Goal: Task Accomplishment & Management: Manage account settings

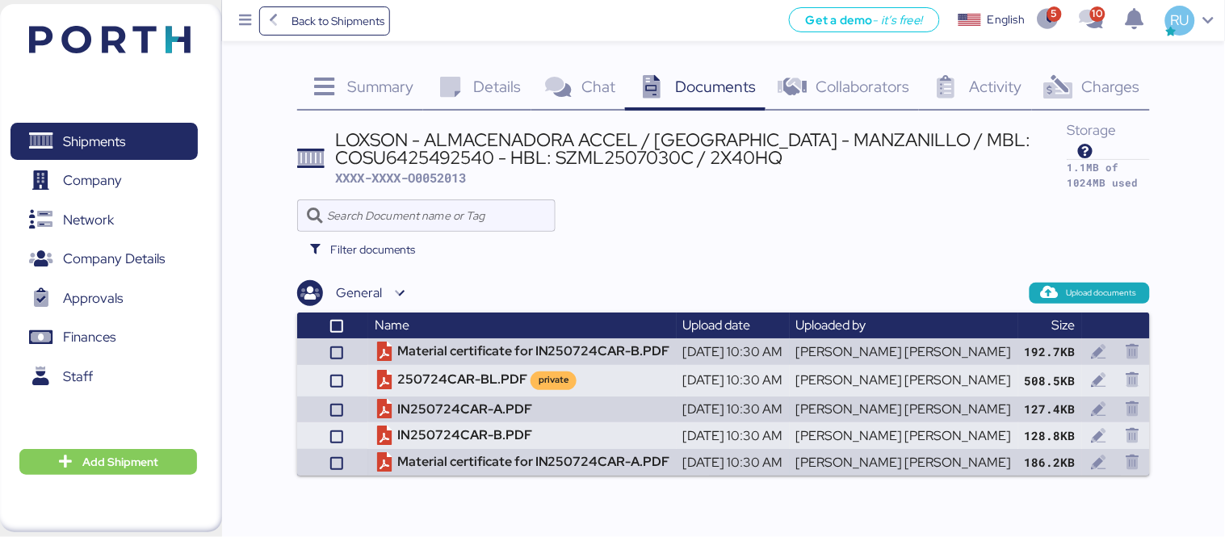
click at [1087, 93] on span "Charges" at bounding box center [1111, 86] width 58 height 21
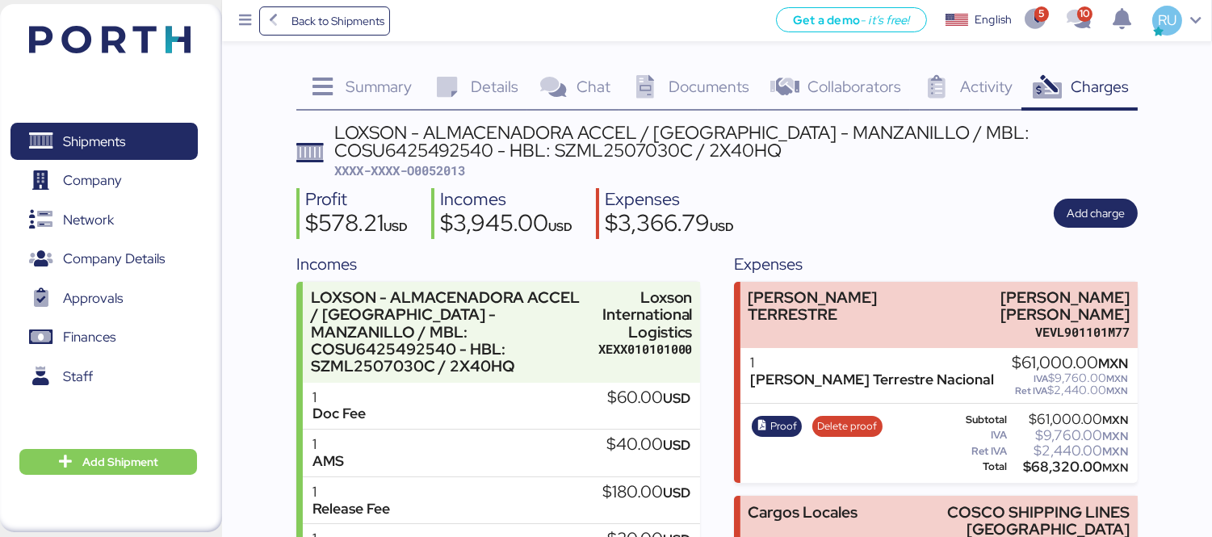
click at [1046, 197] on div "Profit $578.21 USD Incomes $3,945.00 USD Expenses $3,366.79 USD Add charge" at bounding box center [716, 213] width 841 height 51
click at [1062, 203] on span "Add charge" at bounding box center [1096, 213] width 84 height 29
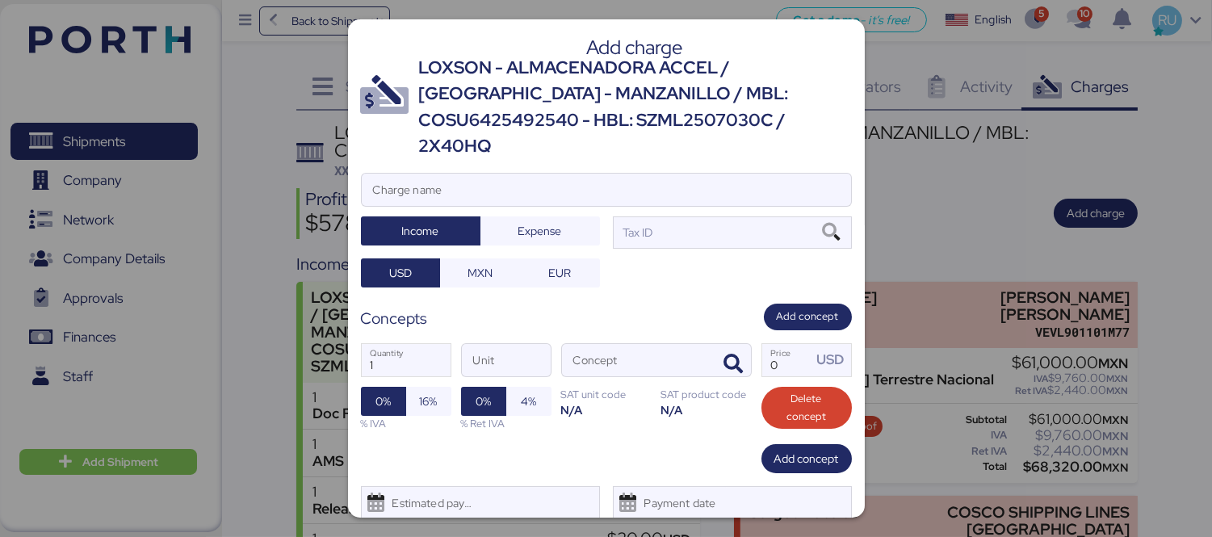
scroll to position [27, 0]
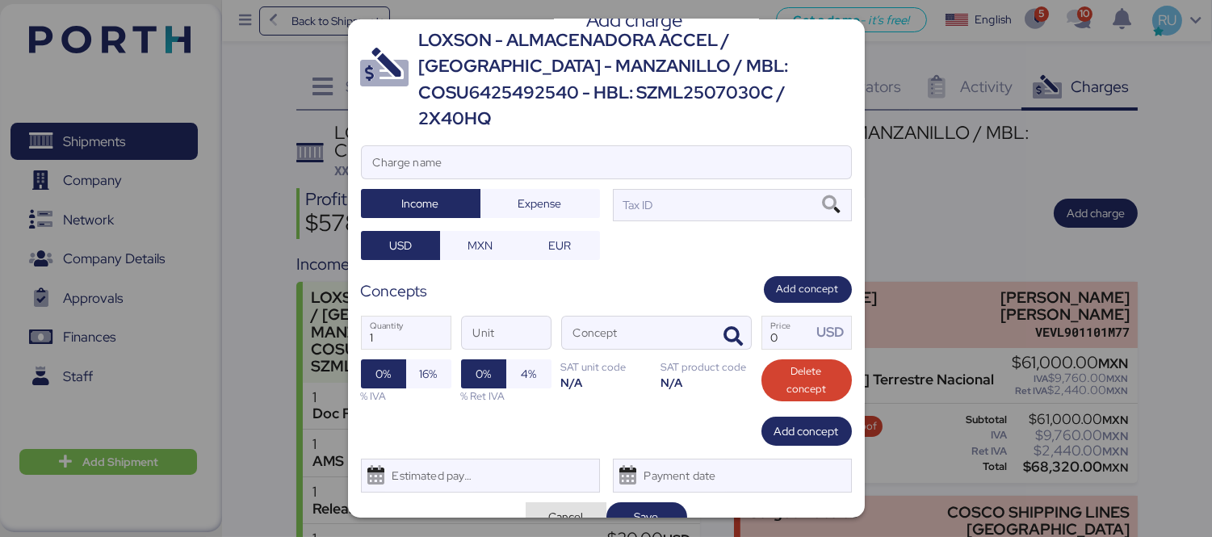
click at [565, 507] on span "Cancel" at bounding box center [565, 516] width 35 height 19
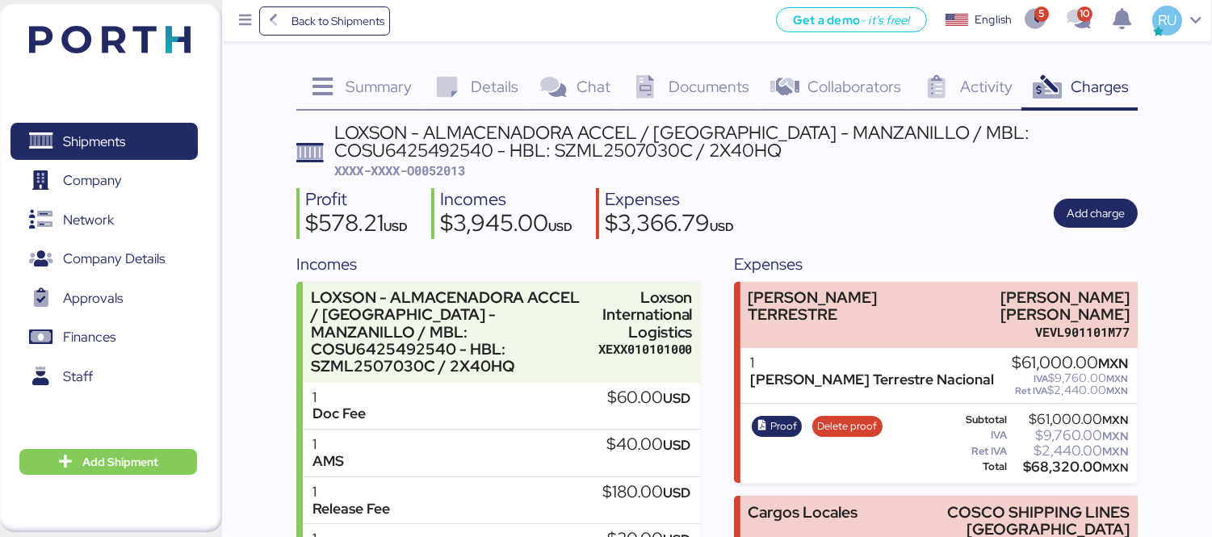
click at [165, 26] on img at bounding box center [109, 39] width 161 height 27
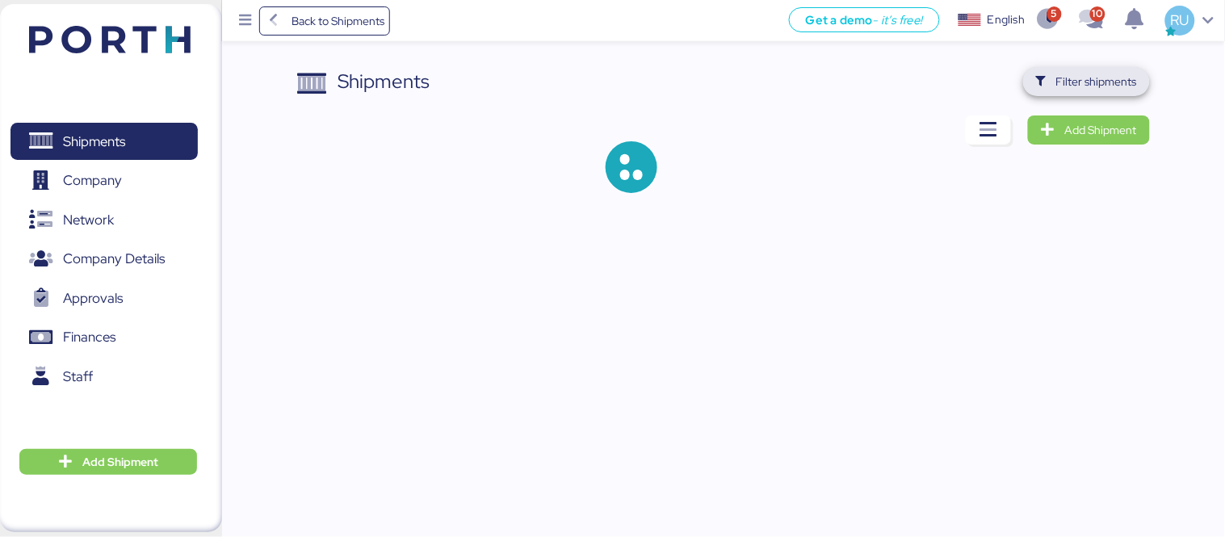
click at [1095, 95] on span "Filter shipments" at bounding box center [1086, 81] width 127 height 29
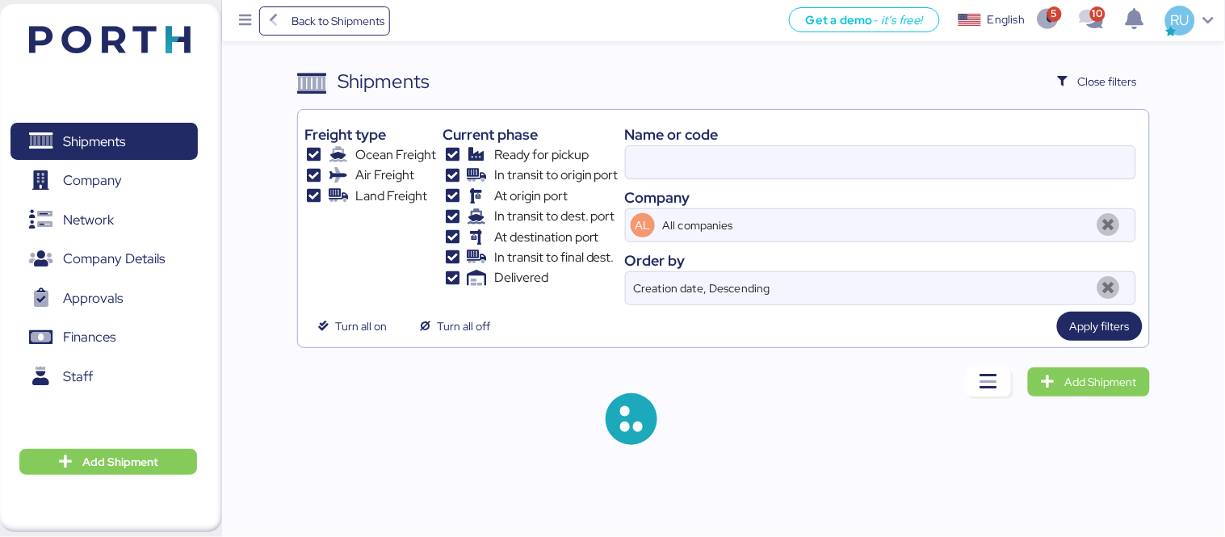
click at [909, 143] on div "Name or code" at bounding box center [880, 135] width 511 height 22
click at [922, 150] on input at bounding box center [880, 162] width 509 height 32
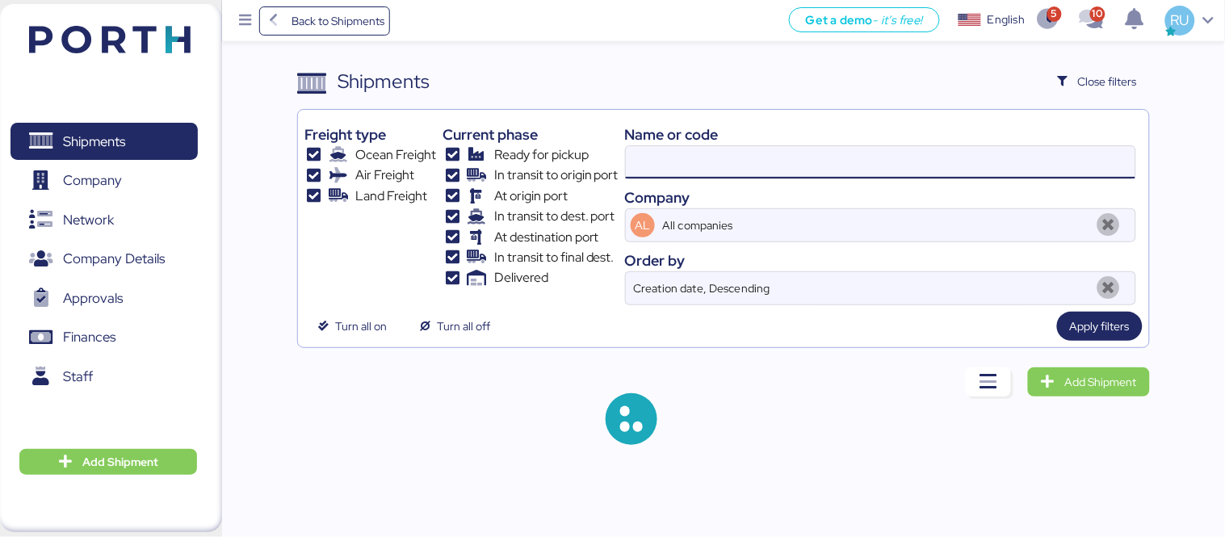
paste input "O0052006"
type input "O0052006"
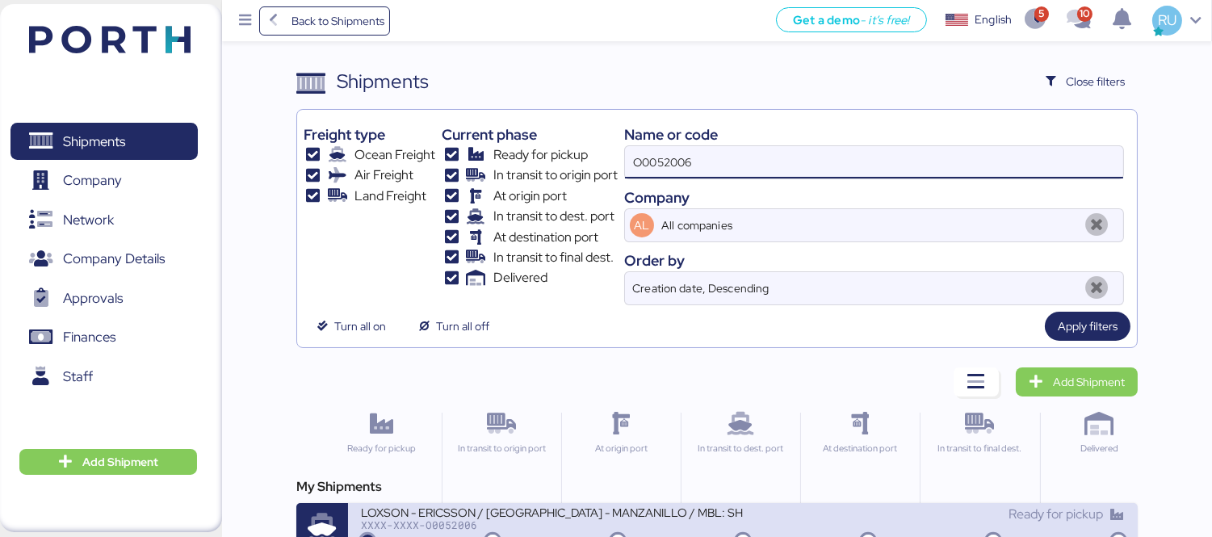
click at [638, 522] on div "XXXX-XXXX-O0052006" at bounding box center [552, 524] width 382 height 11
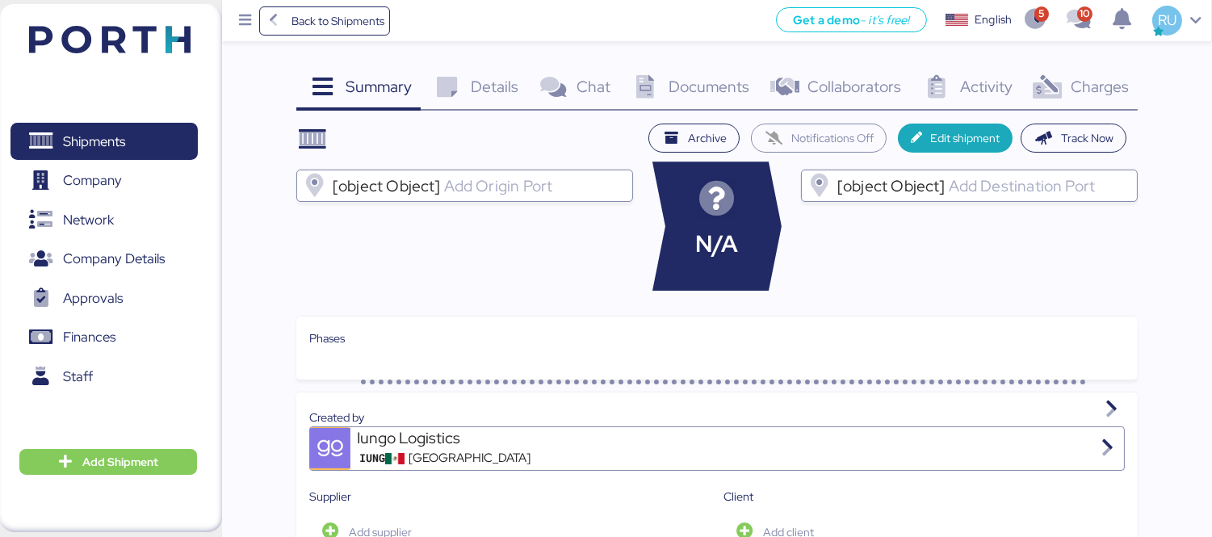
click at [1131, 82] on div "Charges 0" at bounding box center [1079, 89] width 116 height 44
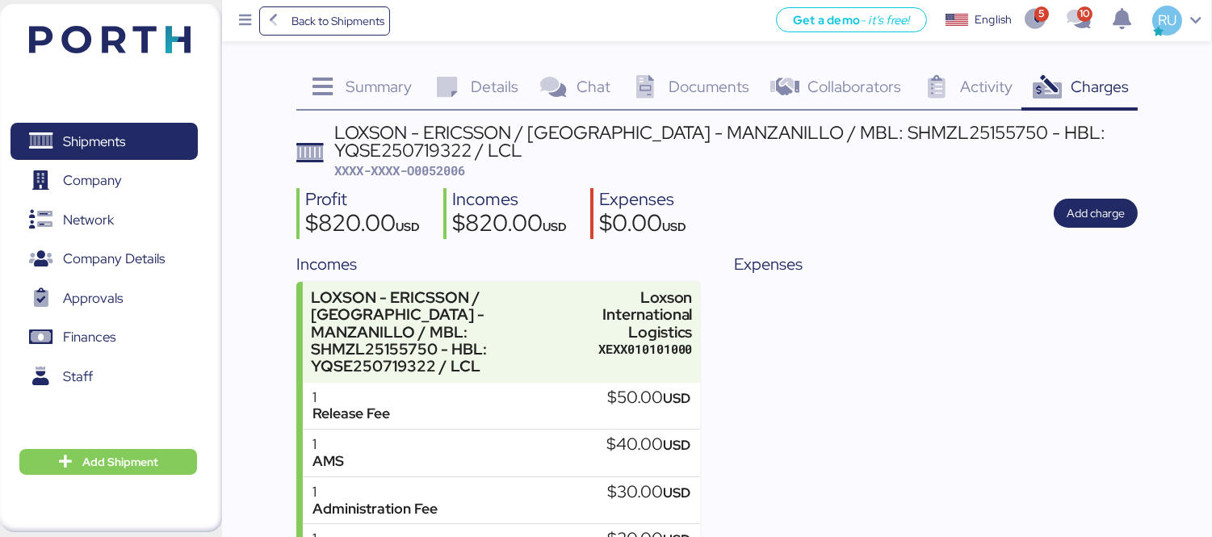
click at [1039, 224] on div "Profit $820.00 USD Incomes $820.00 USD Expenses $0.00 USD Add charge" at bounding box center [716, 213] width 841 height 51
click at [1072, 219] on span "Add charge" at bounding box center [1095, 212] width 58 height 19
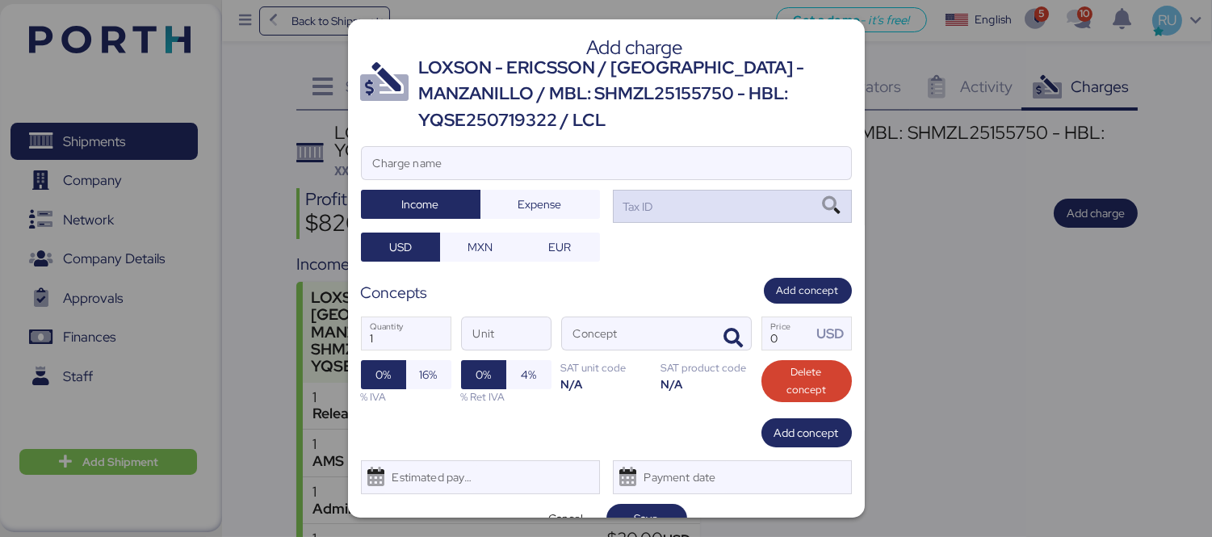
click at [680, 196] on div "Tax ID" at bounding box center [732, 206] width 239 height 32
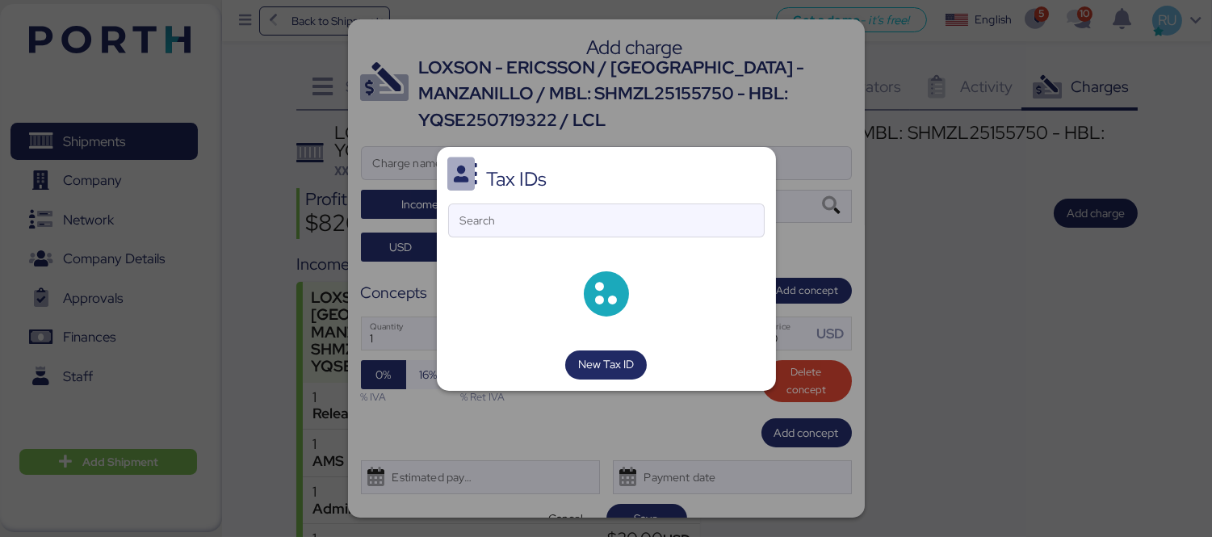
click at [660, 172] on div "Tax IDs Search New Tax ID" at bounding box center [606, 269] width 339 height 244
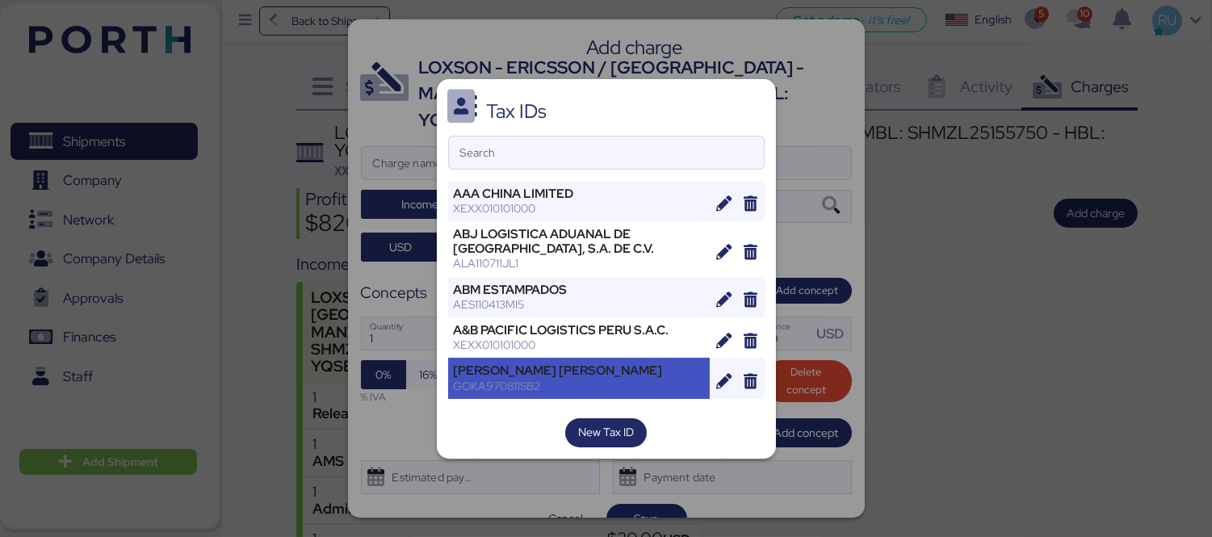
click at [607, 367] on div "[PERSON_NAME] [PERSON_NAME]" at bounding box center [579, 370] width 251 height 15
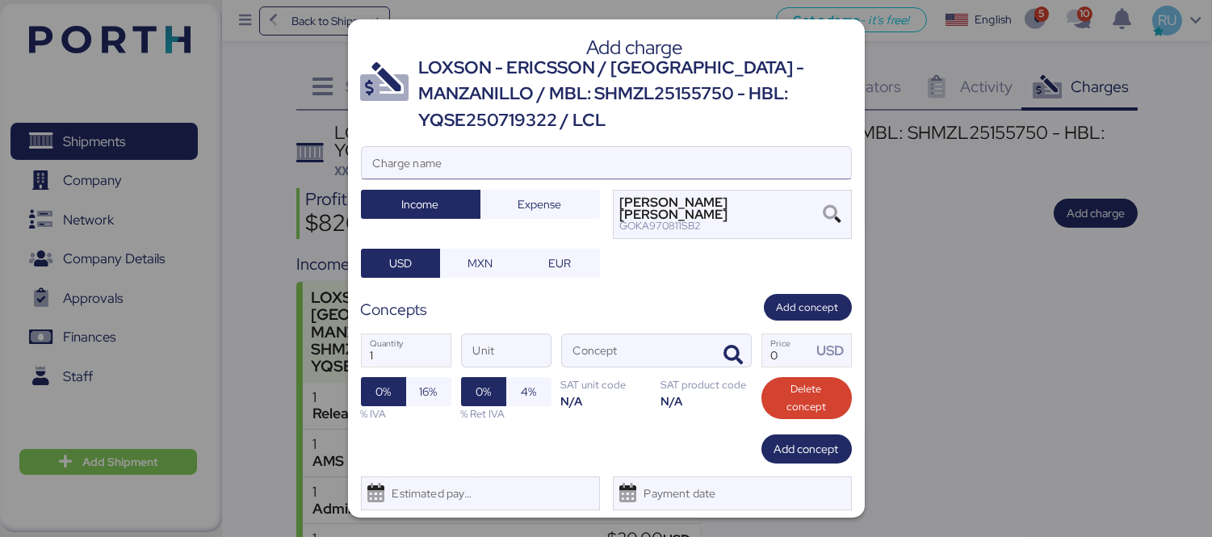
click at [649, 157] on input "Charge name" at bounding box center [606, 163] width 489 height 32
type input "c"
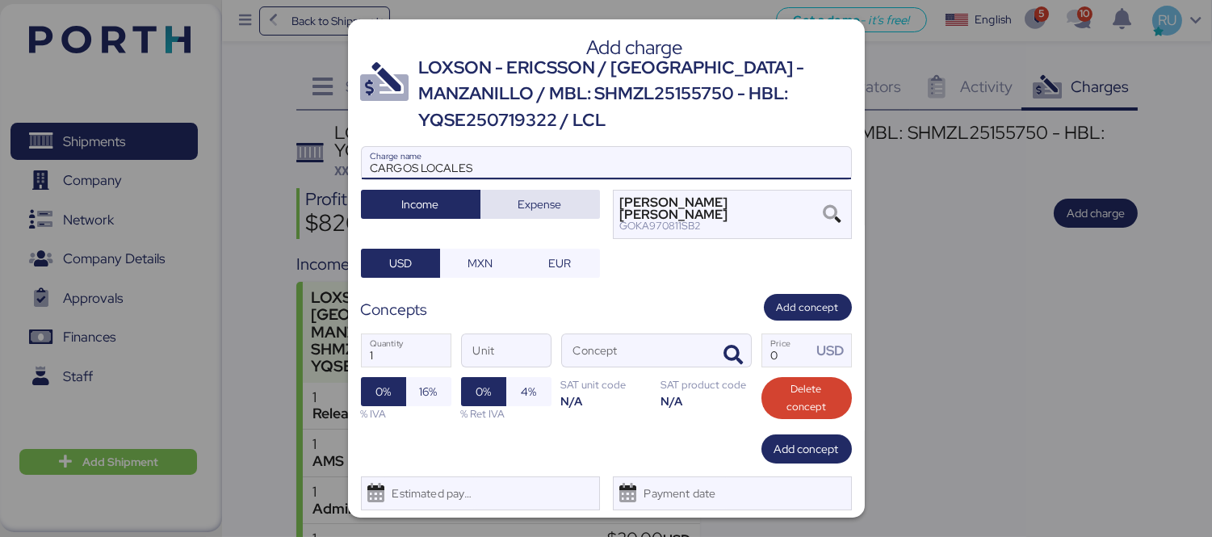
type input "CARGOS LOCALES"
click at [558, 203] on span "Expense" at bounding box center [540, 204] width 94 height 23
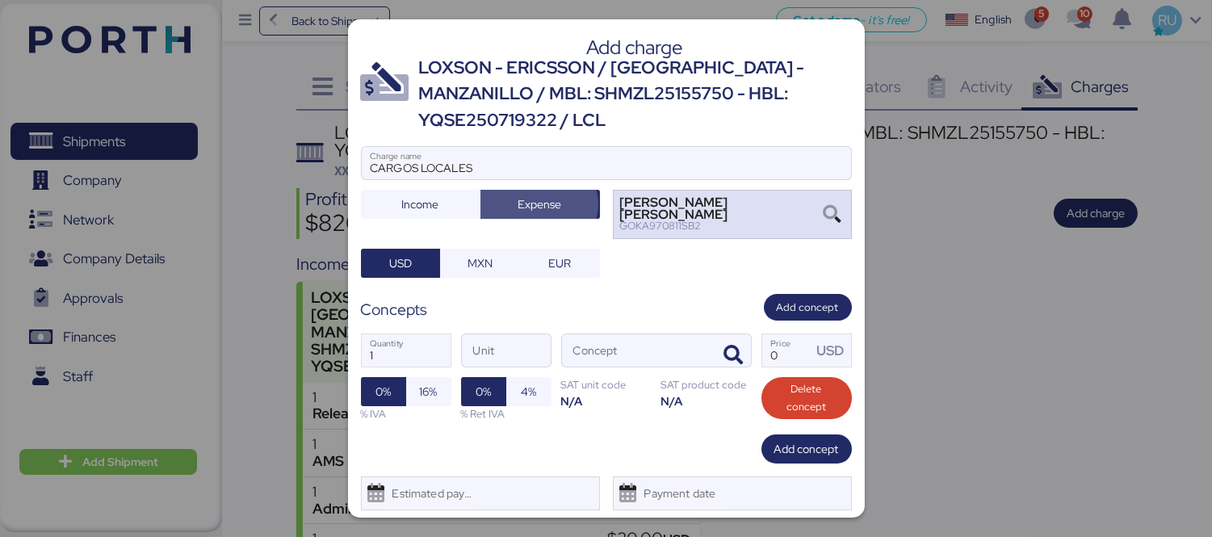
click at [717, 212] on div "[PERSON_NAME] [PERSON_NAME]" at bounding box center [719, 208] width 199 height 23
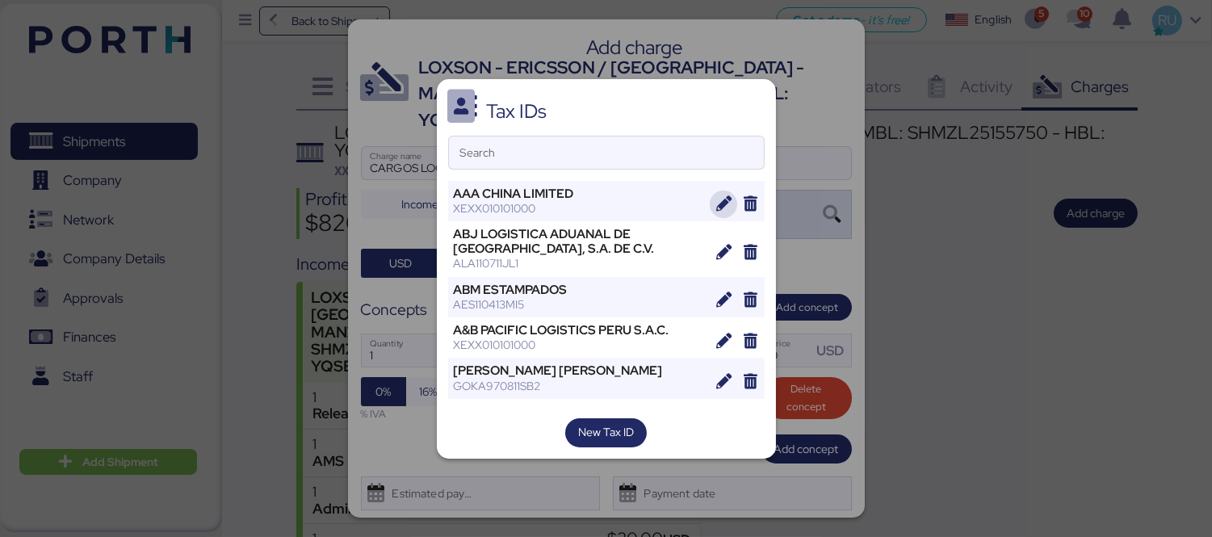
click at [716, 212] on icon "button" at bounding box center [723, 203] width 15 height 15
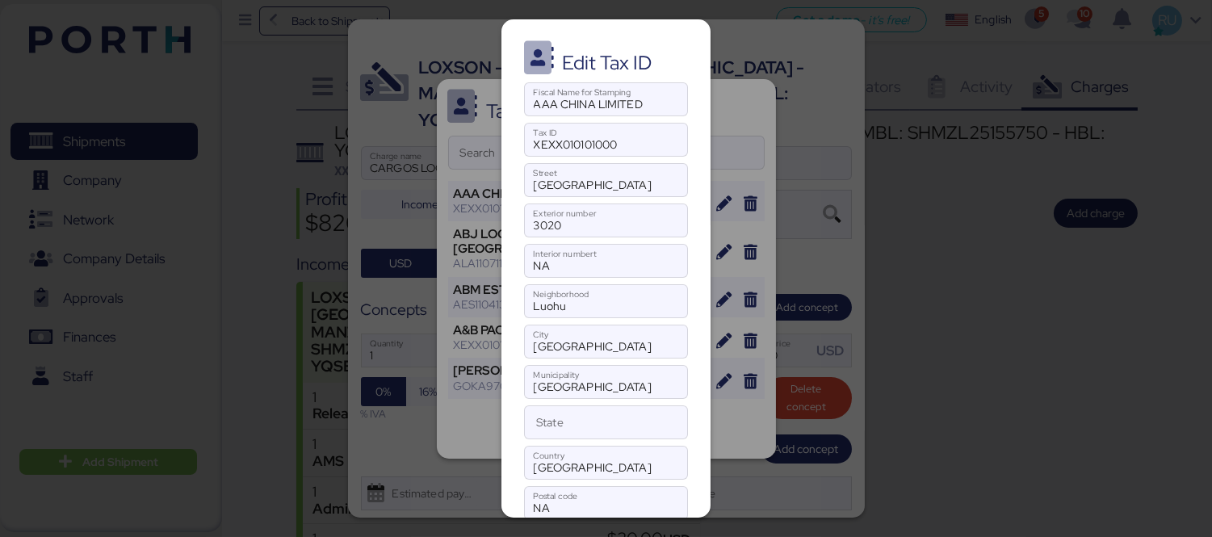
click at [756, 183] on div at bounding box center [606, 268] width 1212 height 537
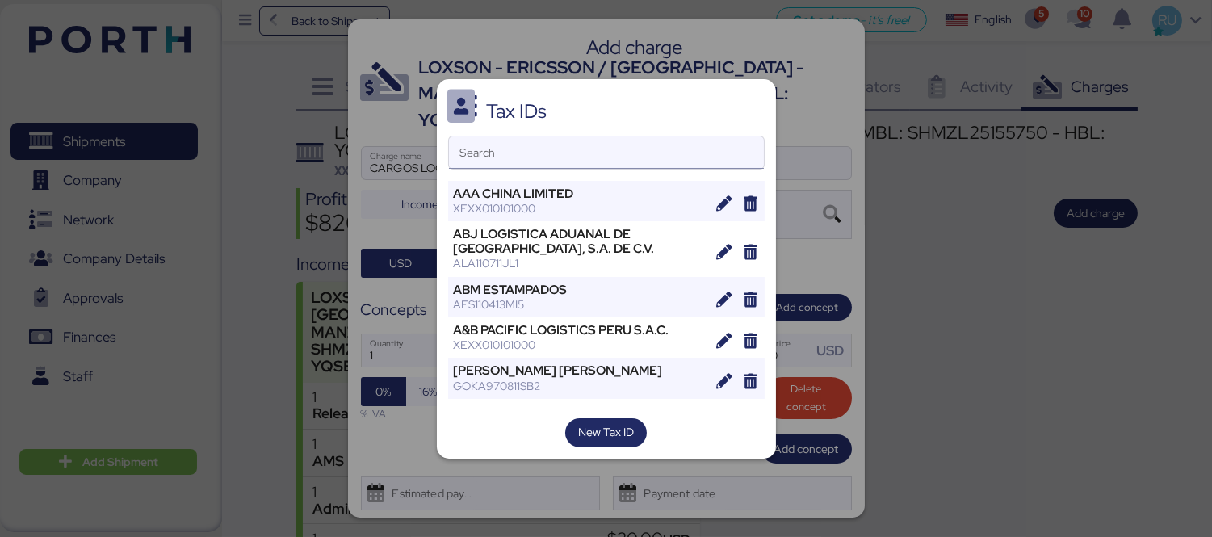
click at [702, 139] on input "Search" at bounding box center [606, 152] width 315 height 32
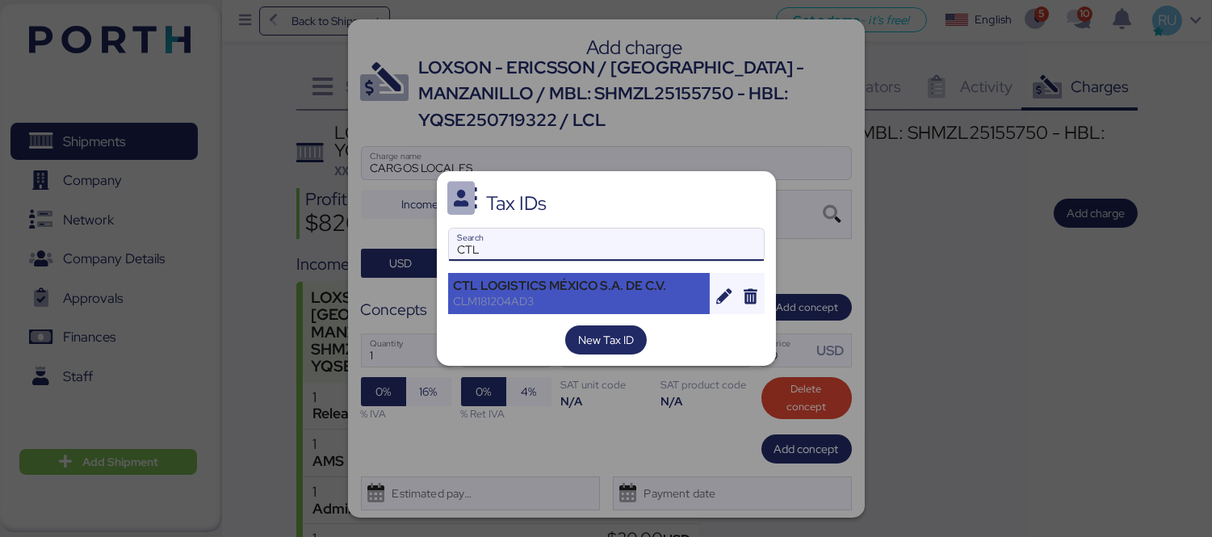
type input "CTL"
click at [584, 275] on div "CTL LOGISTICS MÉXICO S.A. DE C.V. CLM181204AD3" at bounding box center [579, 293] width 262 height 40
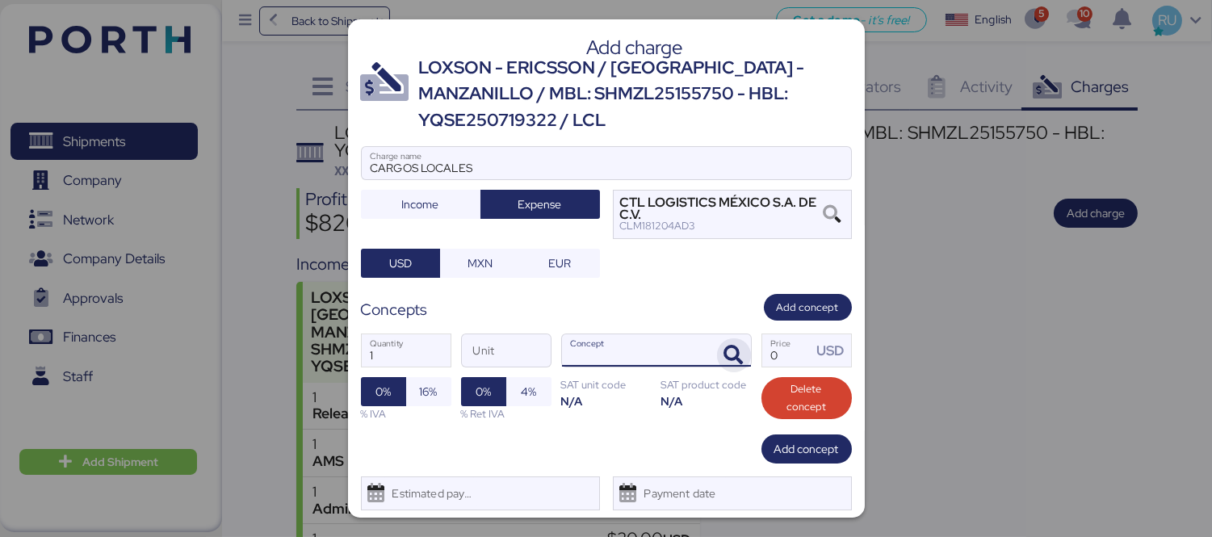
click at [724, 358] on icon "button" at bounding box center [733, 355] width 19 height 19
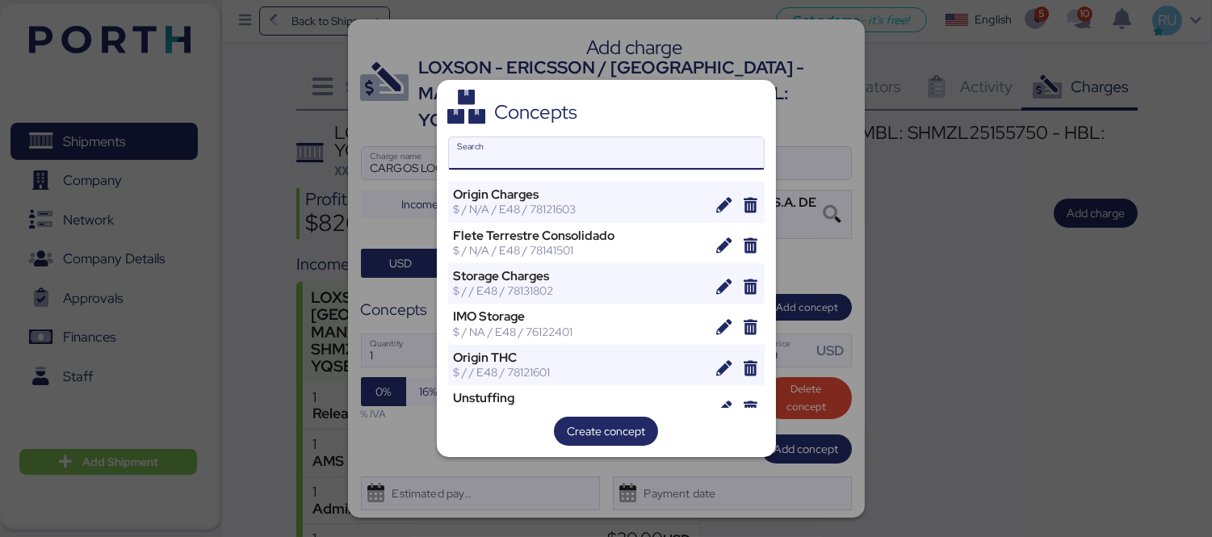
click at [605, 148] on input "Search" at bounding box center [606, 153] width 315 height 32
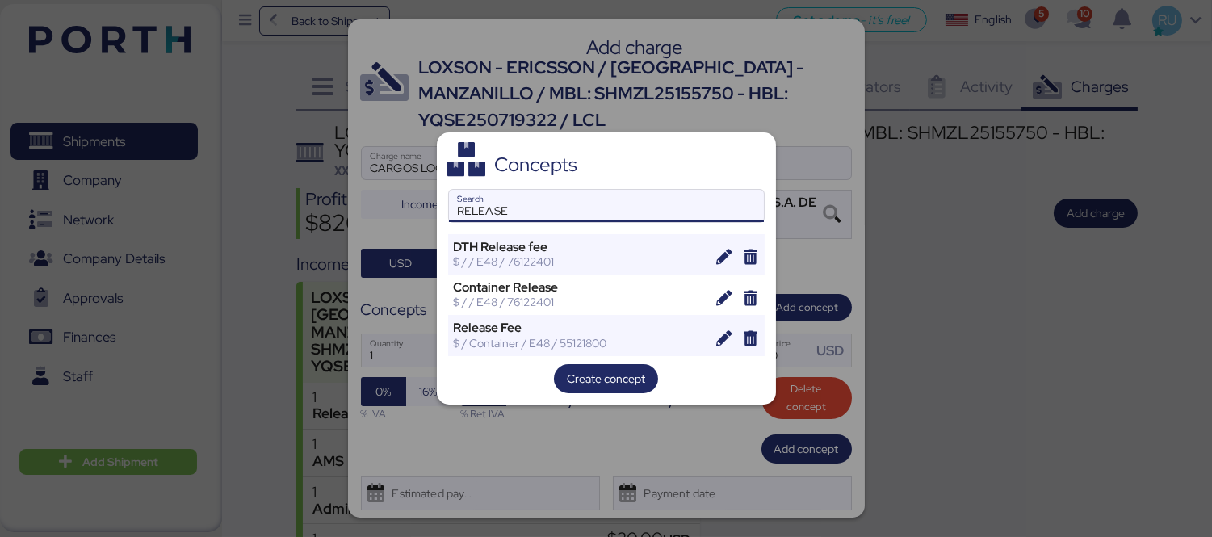
type input "RELEASE"
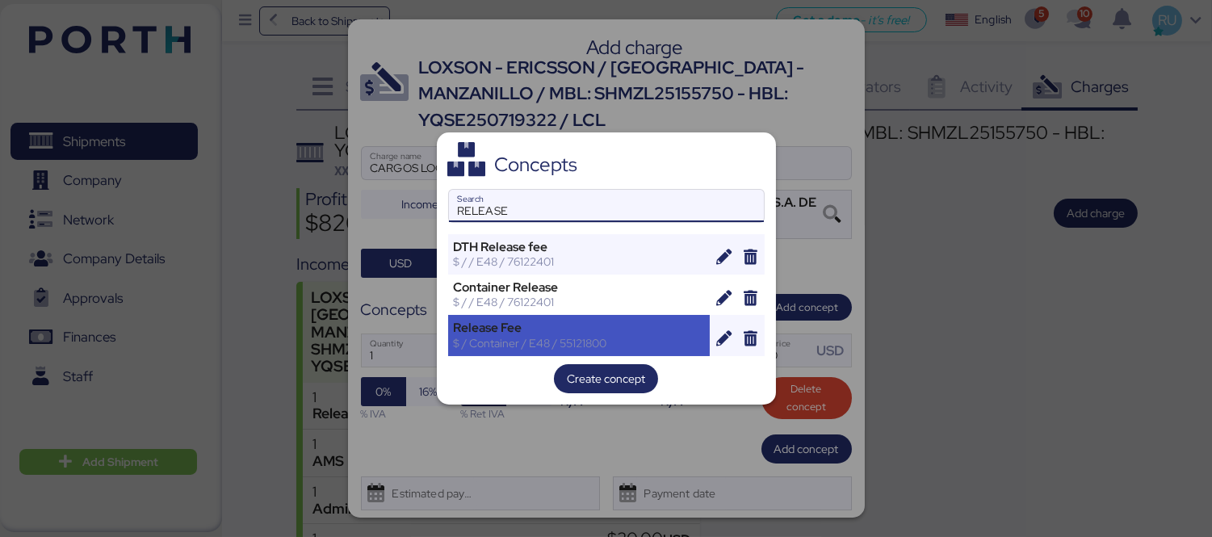
click at [504, 315] on div "Release Fee $ / Container / E48 / 55121800" at bounding box center [579, 335] width 262 height 40
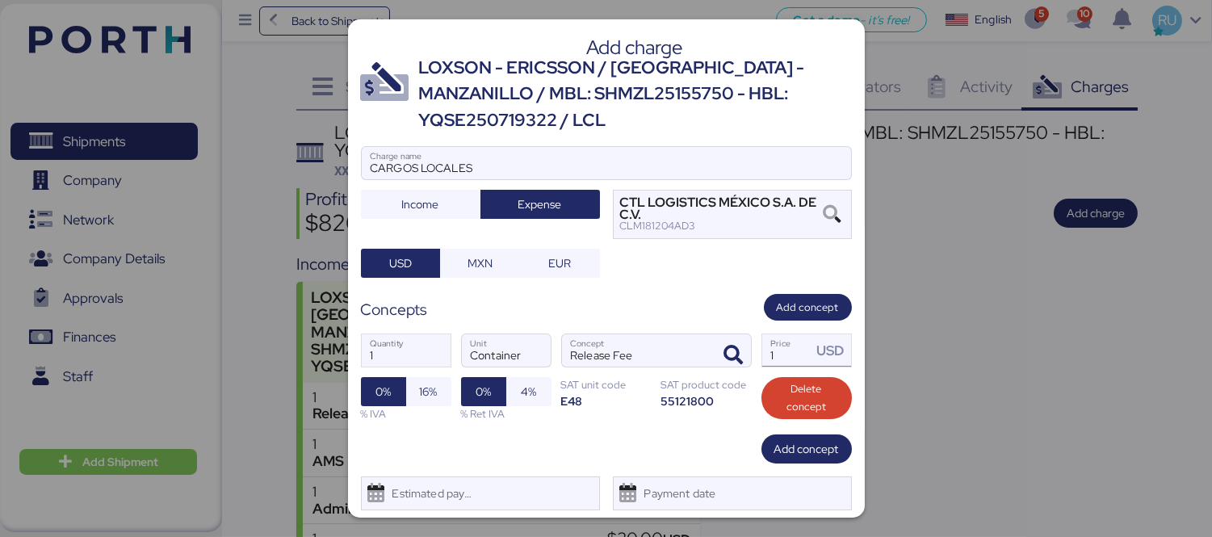
click at [776, 343] on input "1" at bounding box center [787, 350] width 50 height 32
type input "402.15"
click at [432, 400] on span "16%" at bounding box center [429, 391] width 18 height 19
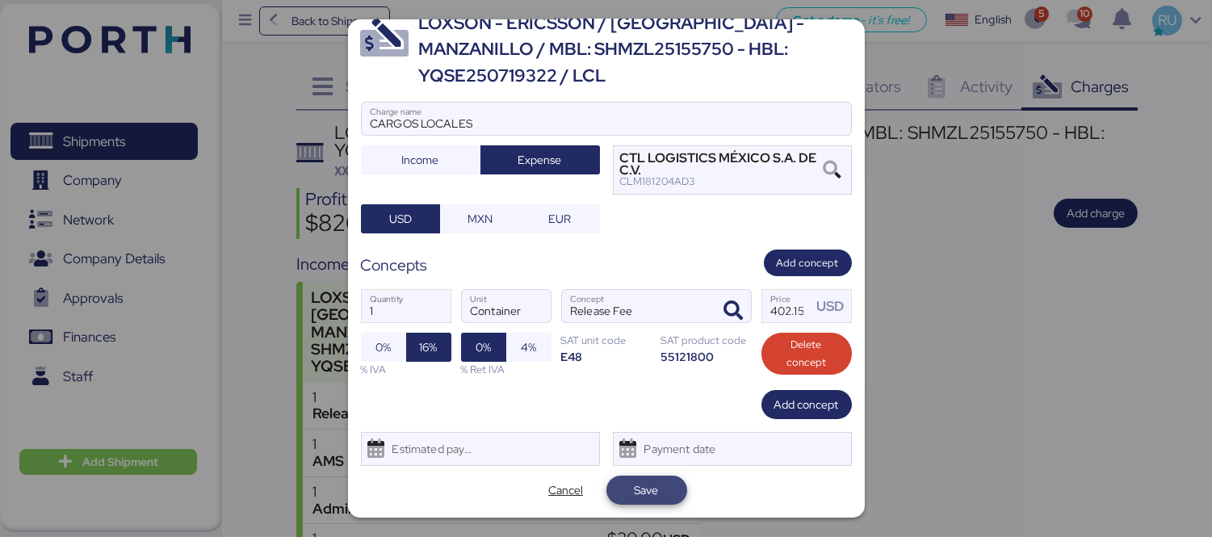
click at [649, 481] on span "Save" at bounding box center [647, 489] width 24 height 19
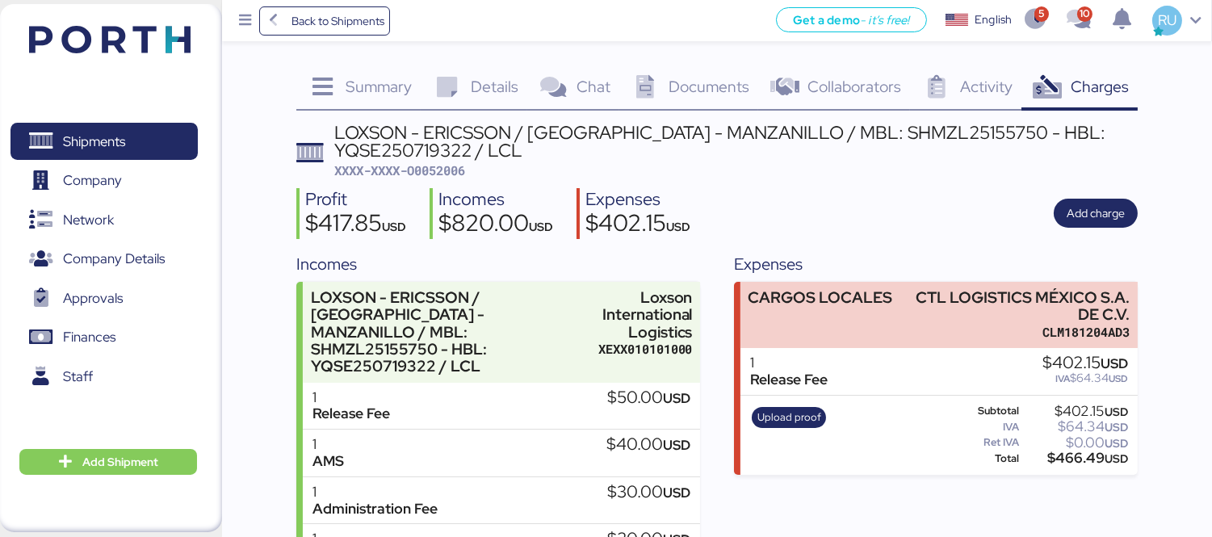
scroll to position [74, 0]
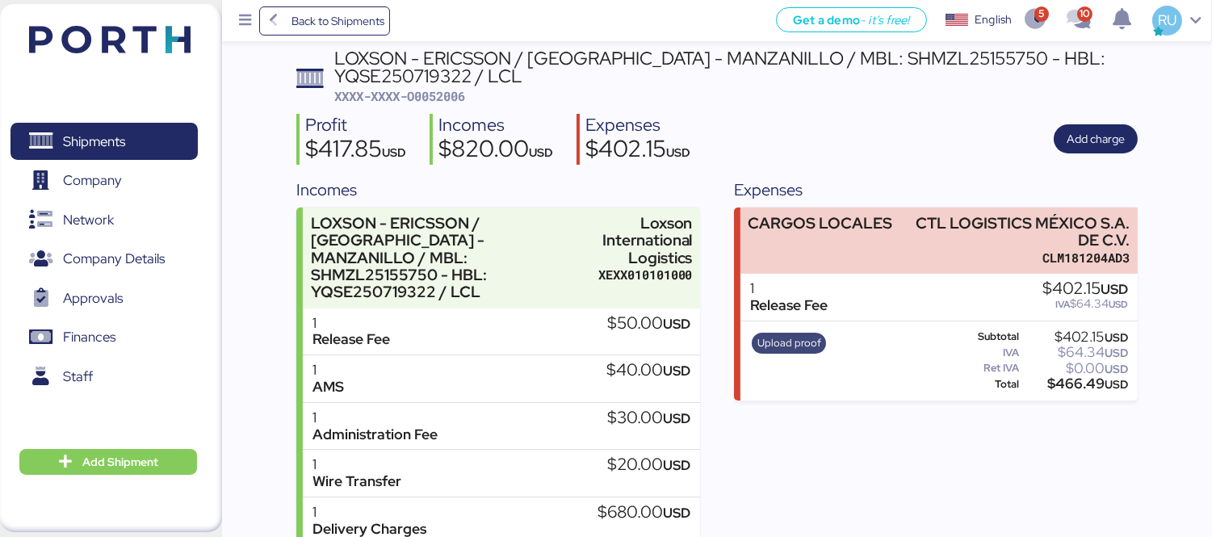
click at [781, 337] on span "Upload proof" at bounding box center [789, 343] width 64 height 18
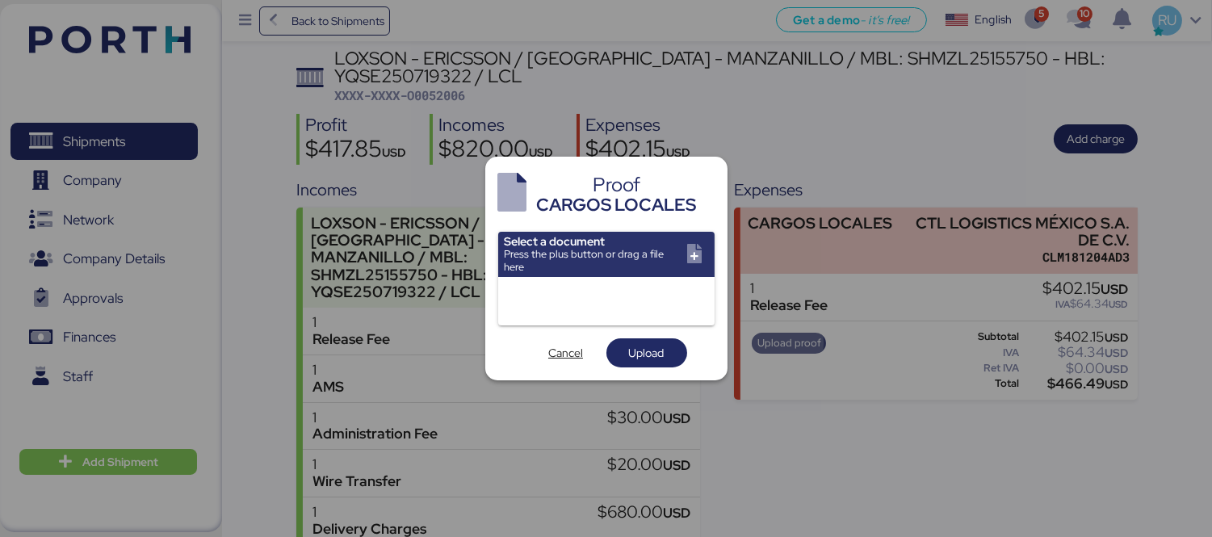
scroll to position [0, 0]
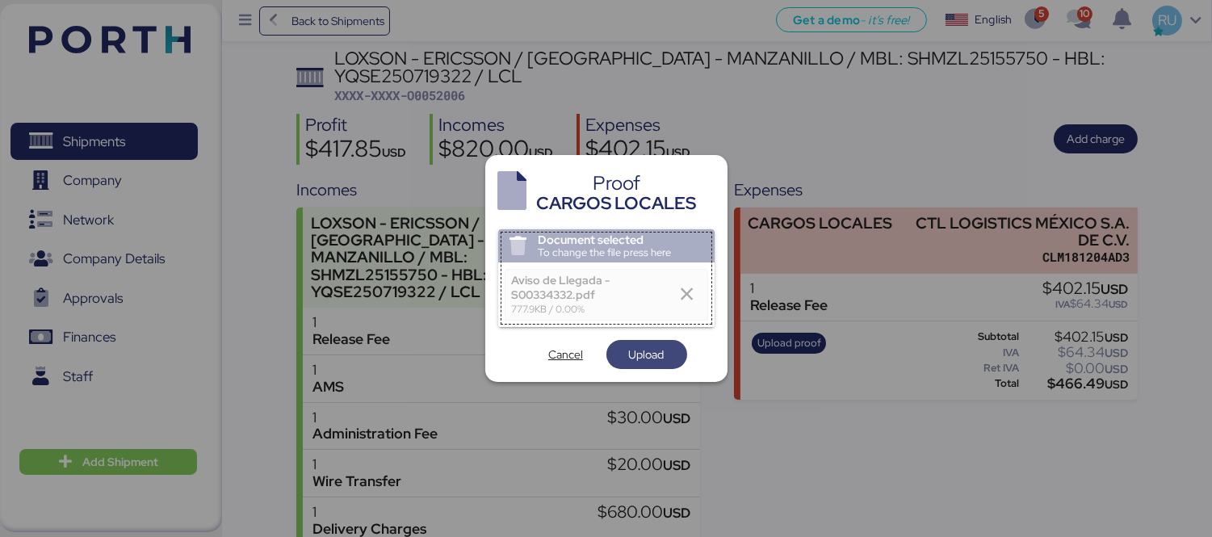
click at [638, 349] on span "Upload" at bounding box center [647, 354] width 36 height 19
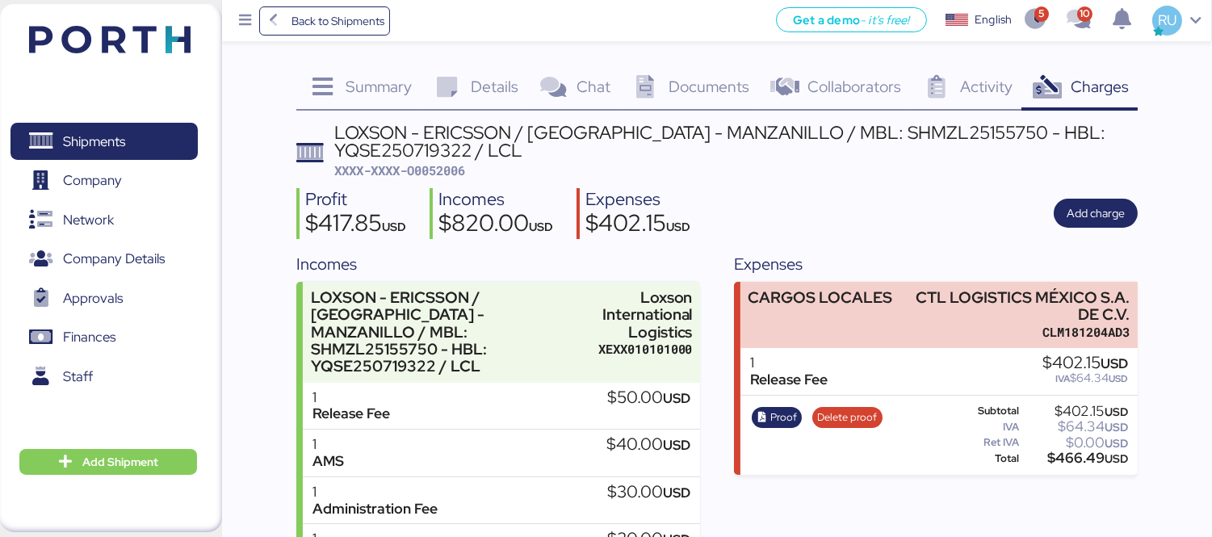
click at [434, 170] on span "XXXX-XXXX-O0052006" at bounding box center [399, 170] width 131 height 16
copy span "O0052006"
click at [178, 44] on img at bounding box center [109, 39] width 161 height 27
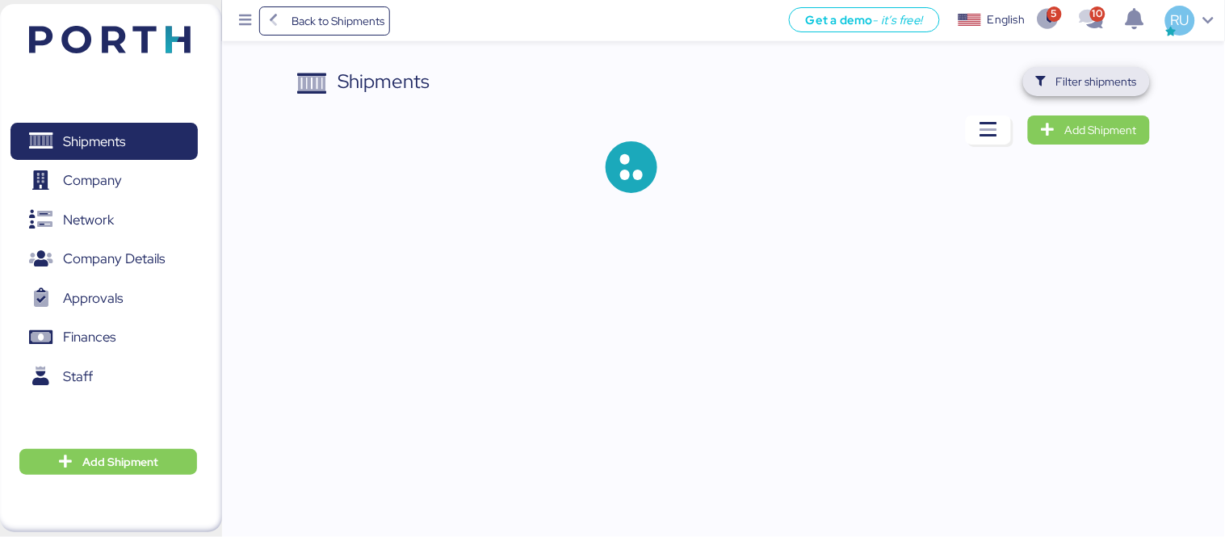
click at [1084, 89] on span "Filter shipments" at bounding box center [1096, 81] width 81 height 19
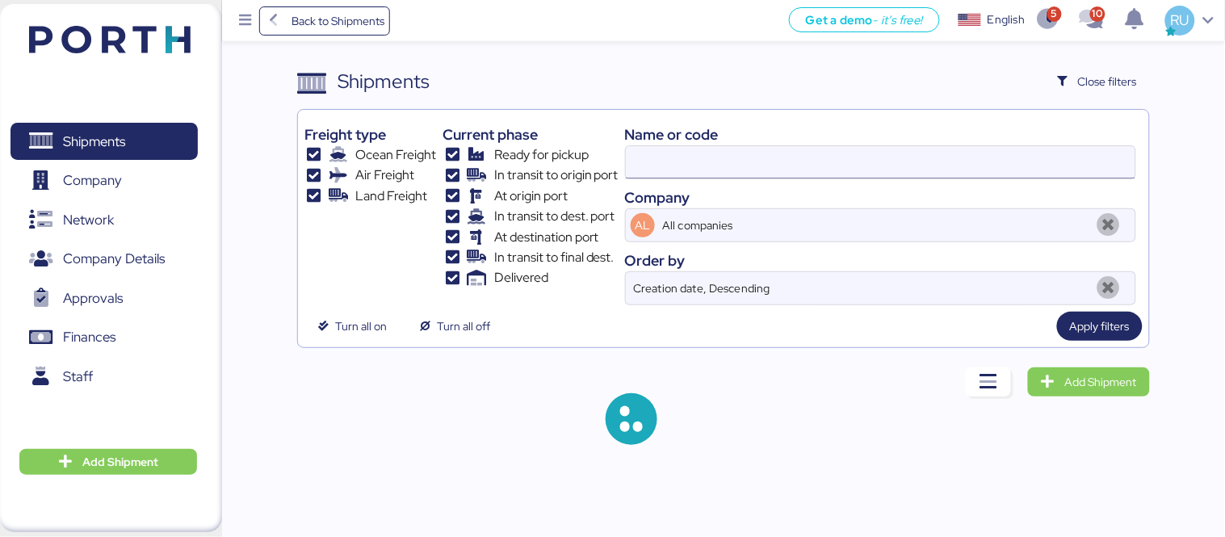
click at [882, 166] on input at bounding box center [880, 162] width 509 height 32
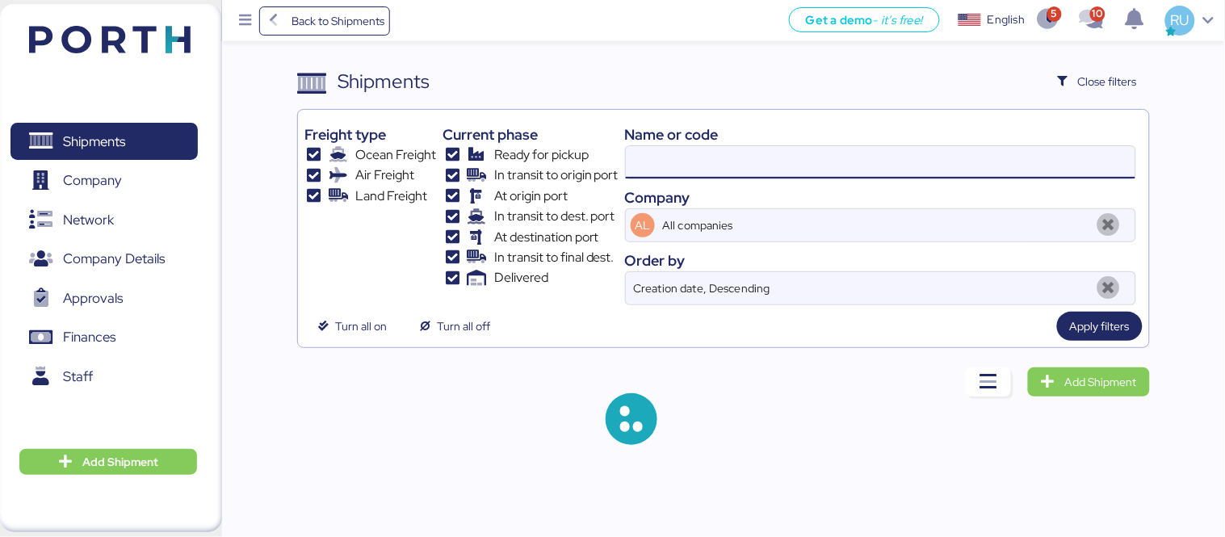
paste input "O0052091"
type input "O0052091"
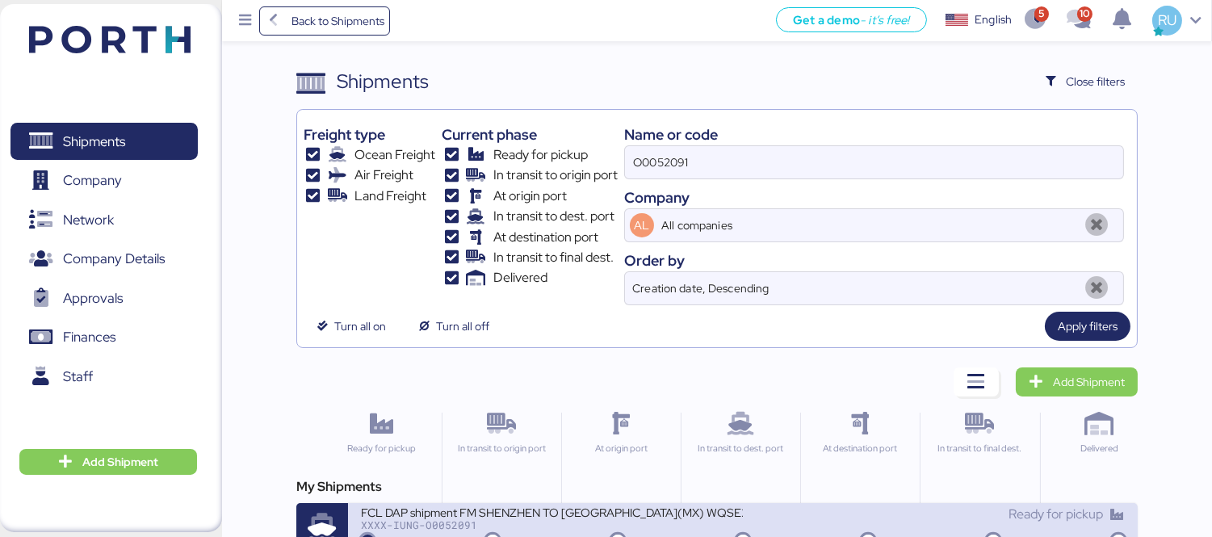
click at [644, 505] on div "FCL DAP shipment FM SHENZHEN TO [GEOGRAPHIC_DATA](MX) WQSE2508X08" at bounding box center [552, 512] width 382 height 14
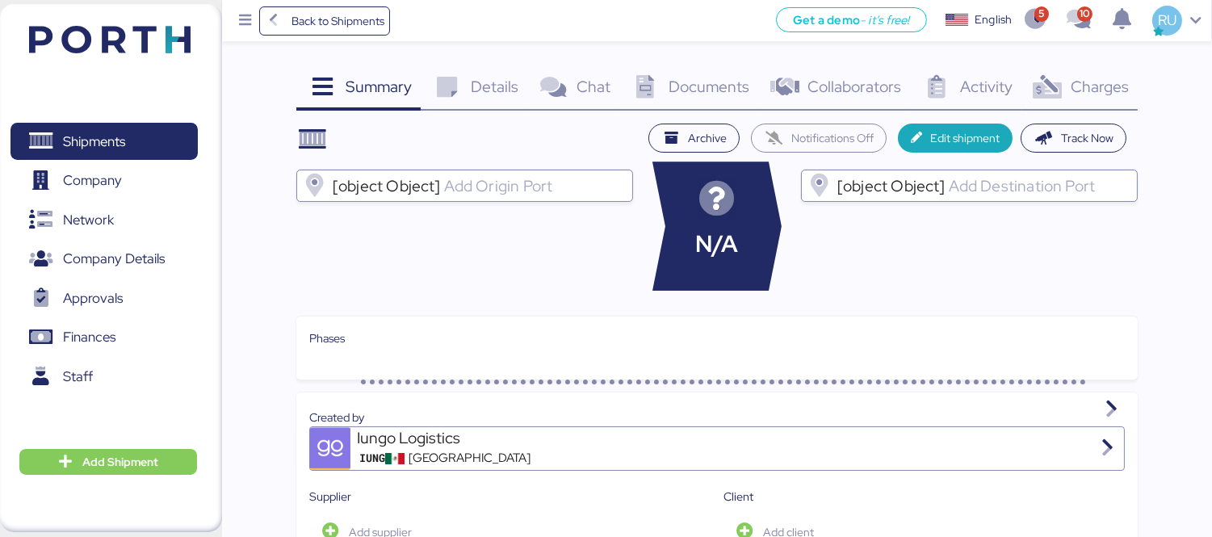
click at [1079, 82] on span "Charges" at bounding box center [1100, 86] width 58 height 21
